Goal: Task Accomplishment & Management: Complete application form

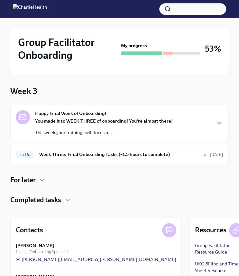
scroll to position [86, 0]
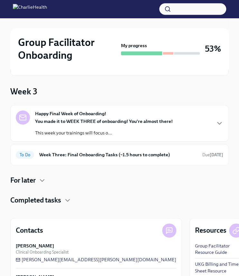
click at [185, 121] on div "Happy Final Week of Onboarding! You made it to WEEK THREE of onboarding! You're…" at bounding box center [119, 124] width 207 height 26
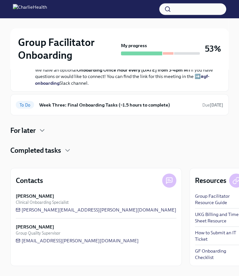
scroll to position [311, 0]
click at [168, 108] on h6 "Week Three: Final Onboarding Tasks (~1.5 hours to complete)" at bounding box center [118, 104] width 158 height 7
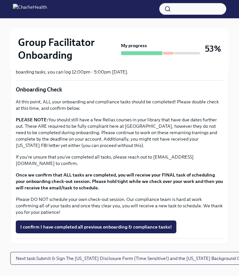
scroll to position [537, 0]
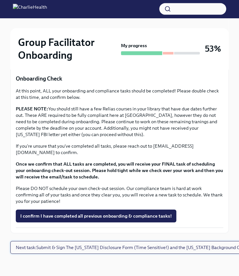
click at [182, 246] on span "Next task : Submit & Sign The [US_STATE] Disclosure Form (Time Sensitive!) and …" at bounding box center [132, 248] width 233 height 6
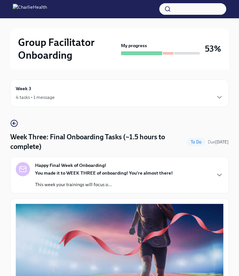
scroll to position [537, 0]
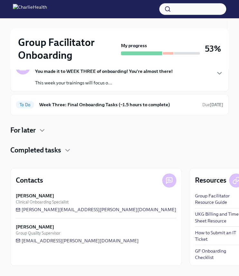
scroll to position [119, 0]
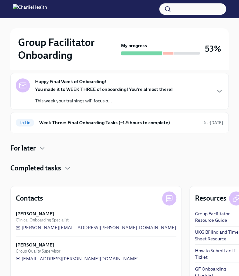
click at [144, 86] on strong "You made it to WEEK THREE of onboarding! You're almost there!" at bounding box center [104, 89] width 138 height 6
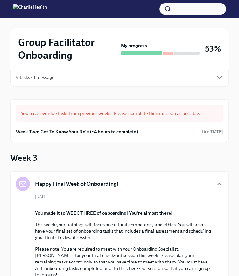
scroll to position [0, 0]
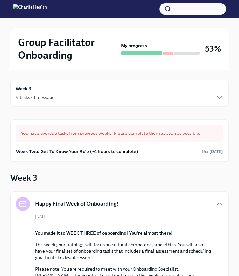
click at [164, 95] on div "4 tasks • 1 message" at bounding box center [119, 97] width 207 height 8
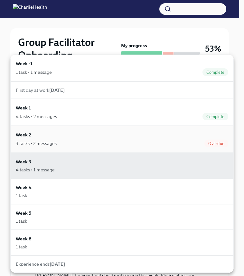
click at [168, 145] on div "3 tasks • 2 messages Overdue" at bounding box center [122, 144] width 212 height 8
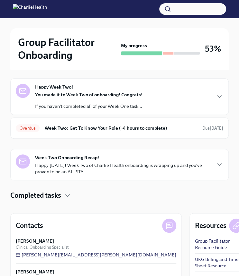
scroll to position [64, 0]
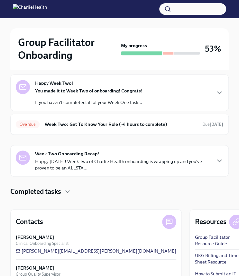
click at [168, 163] on p "Happy Friday! Week Two of Charlie Health onboarding is wrapping up and you've p…" at bounding box center [122, 164] width 175 height 13
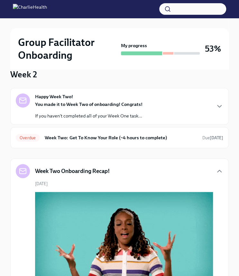
scroll to position [47, 0]
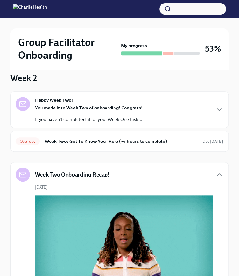
click at [179, 104] on div "Happy Week Two! You made it to Week Two of onboarding! Congrats! If you haven't…" at bounding box center [119, 110] width 207 height 26
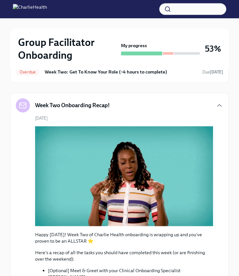
scroll to position [240, 0]
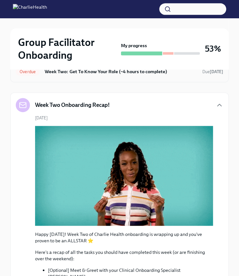
click at [180, 77] on div "Overdue Week Two: Get To Know Your Role (~4 hours to complete) Due today" at bounding box center [119, 72] width 207 height 10
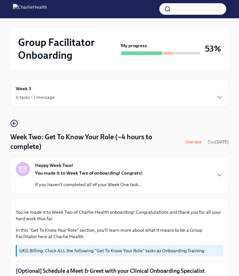
click at [179, 142] on h4 "Week Two: Get To Know Your Role (~4 hours to complete)" at bounding box center [94, 141] width 168 height 19
click at [217, 174] on icon "button" at bounding box center [219, 175] width 4 height 2
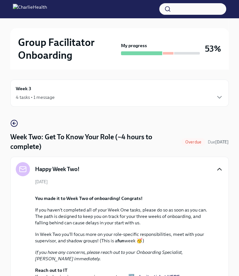
click at [126, 99] on div "4 tasks • 1 message" at bounding box center [119, 97] width 207 height 8
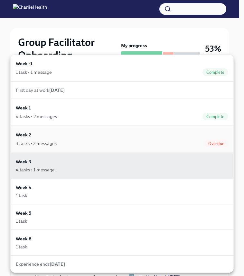
click at [186, 140] on div "3 tasks • 2 messages Overdue" at bounding box center [122, 144] width 212 height 8
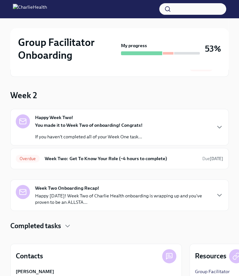
scroll to position [23, 0]
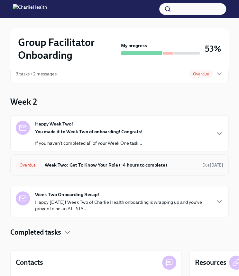
click at [185, 164] on h6 "Week Two: Get To Know Your Role (~4 hours to complete)" at bounding box center [121, 165] width 152 height 7
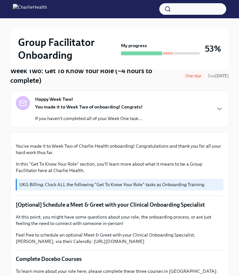
scroll to position [38, 0]
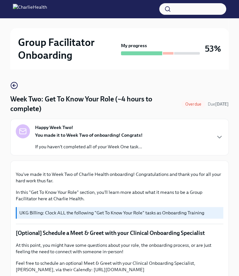
click at [179, 101] on h4 "Week Two: Get To Know Your Role (~4 hours to complete)" at bounding box center [94, 103] width 168 height 19
click at [16, 85] on icon "button" at bounding box center [14, 86] width 8 height 8
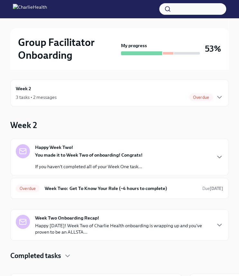
click at [59, 96] on div "3 tasks • 2 messages Overdue" at bounding box center [119, 97] width 207 height 8
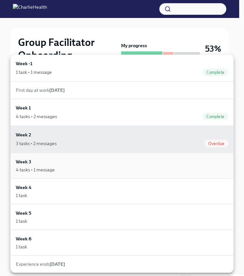
click at [78, 165] on div "Week 3 4 tasks • 1 message" at bounding box center [122, 165] width 212 height 15
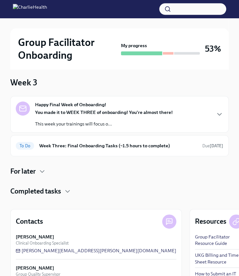
scroll to position [96, 0]
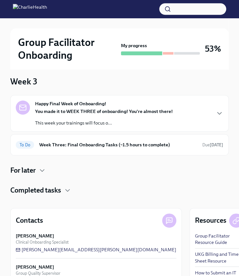
click at [150, 126] on p "This week your trainings will focus o..." at bounding box center [104, 123] width 138 height 6
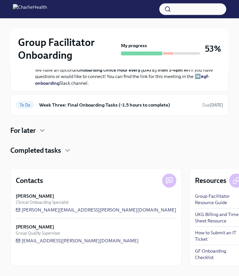
scroll to position [353, 0]
click at [154, 115] on div "To Do Week Three: Final Onboarding Tasks (~1.5 hours to complete) Due in 4 days" at bounding box center [119, 104] width 218 height 21
click at [155, 110] on div "To Do Week Three: Final Onboarding Tasks (~1.5 hours to complete) Due in 4 days" at bounding box center [119, 105] width 207 height 10
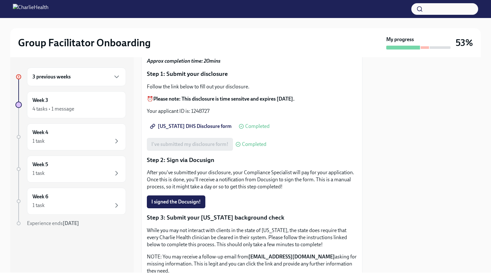
scroll to position [52, 0]
